Goal: Check status: Check status

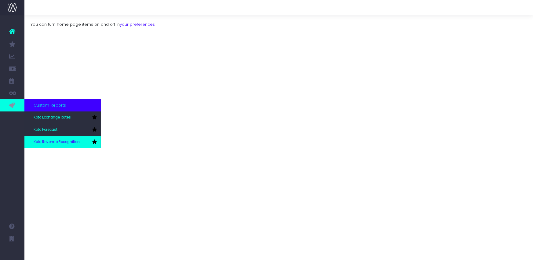
click at [54, 140] on span "Koto Revenue Recognition" at bounding box center [57, 142] width 46 height 6
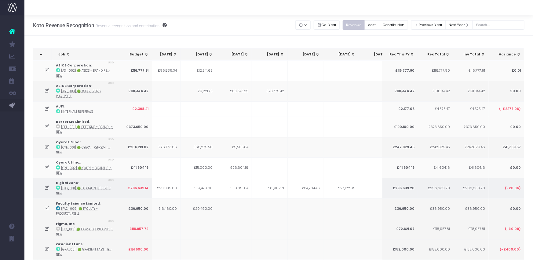
scroll to position [0, 159]
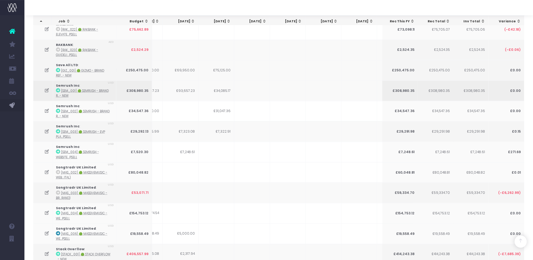
click at [46, 88] on icon at bounding box center [47, 90] width 5 height 5
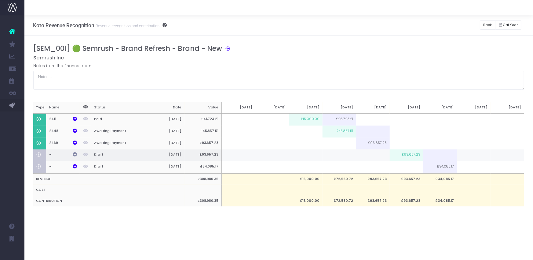
click at [75, 154] on icon at bounding box center [75, 154] width 4 height 4
click at [481, 25] on button "Back" at bounding box center [488, 24] width 16 height 9
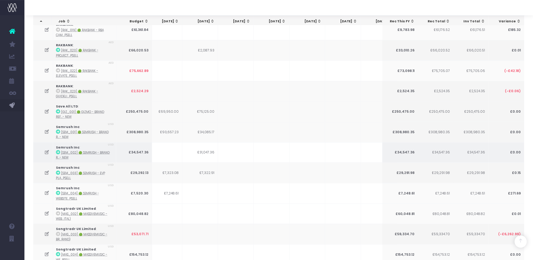
scroll to position [1517, 0]
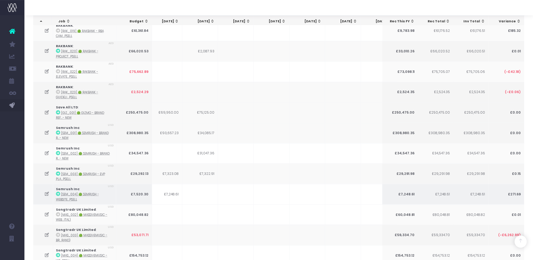
click at [58, 191] on icon at bounding box center [58, 193] width 4 height 4
